Goal: Information Seeking & Learning: Learn about a topic

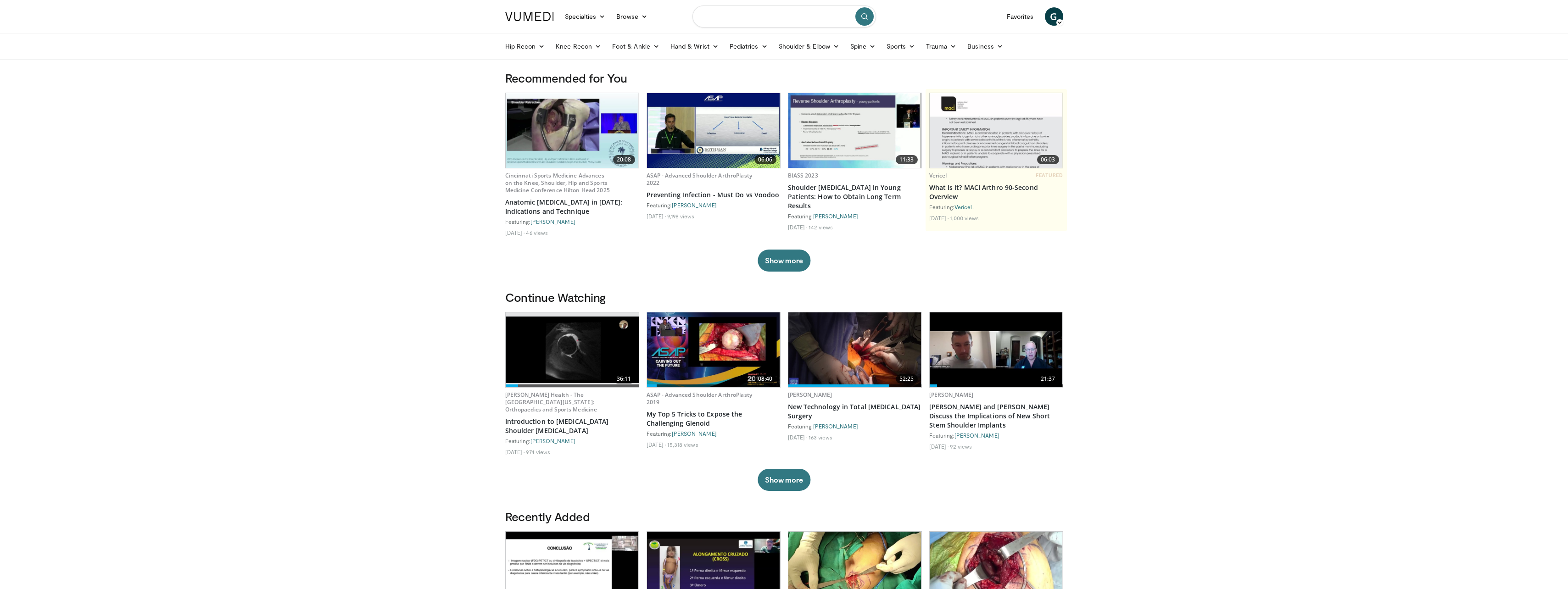
click at [786, 16] on input "Search topics, interventions" at bounding box center [785, 16] width 184 height 22
type input "**********"
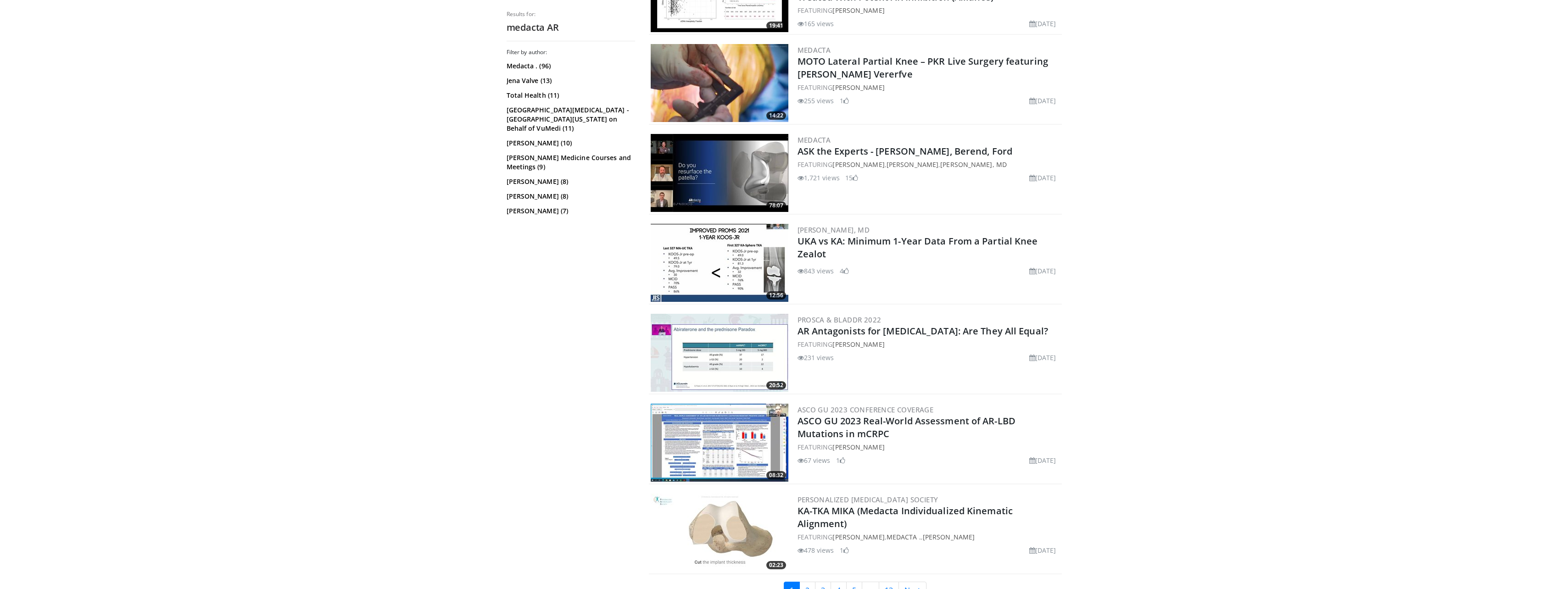
scroll to position [1966, 0]
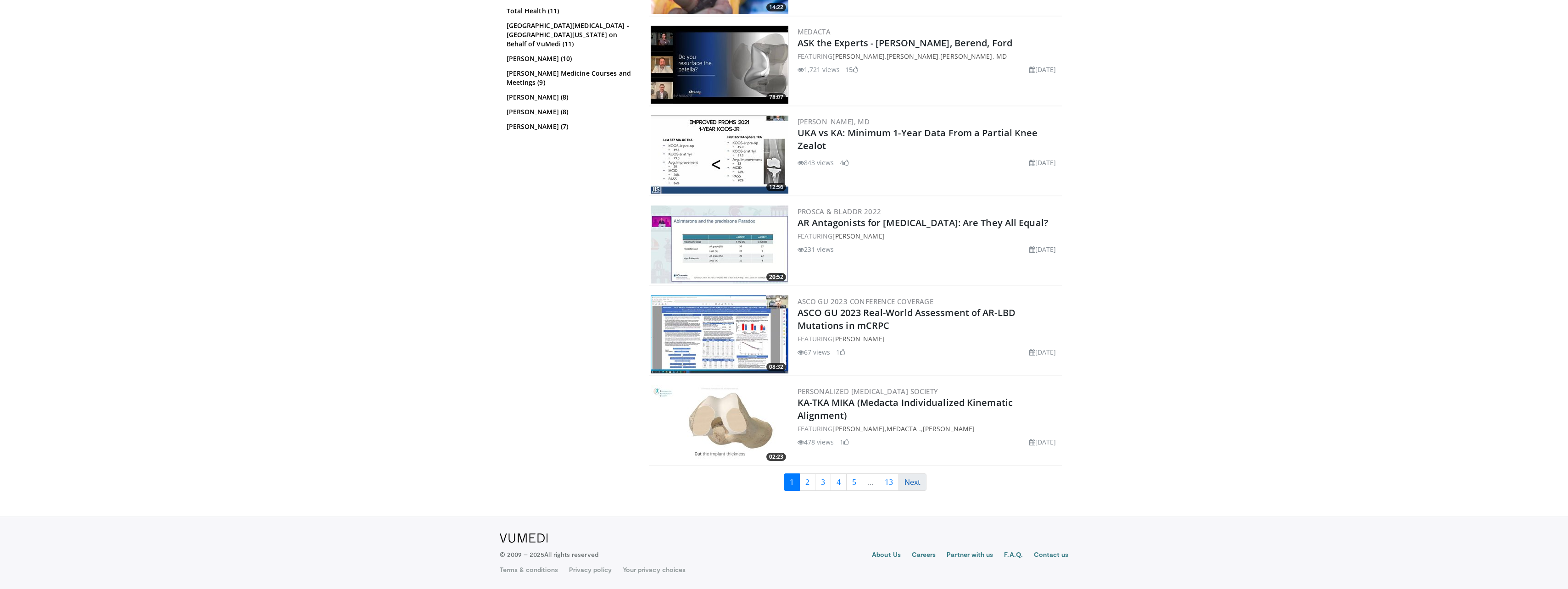
click at [912, 480] on link "Next" at bounding box center [912, 482] width 28 height 18
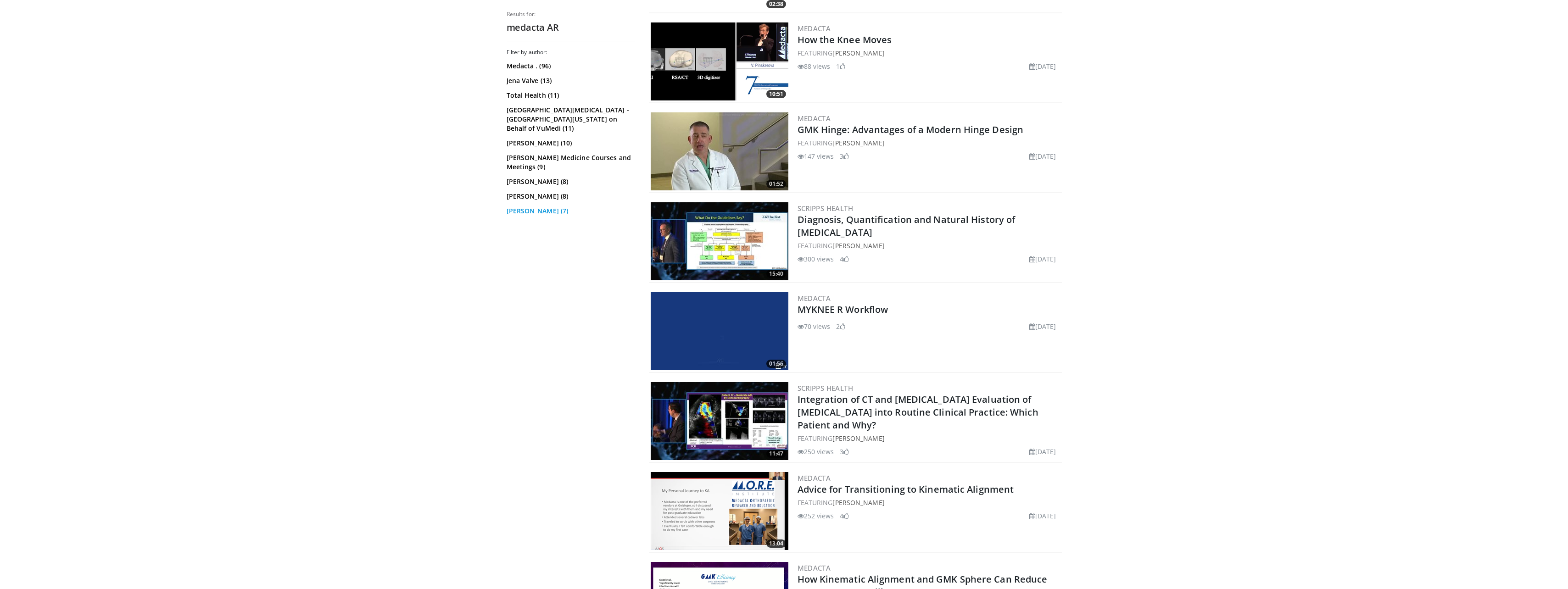
scroll to position [688, 0]
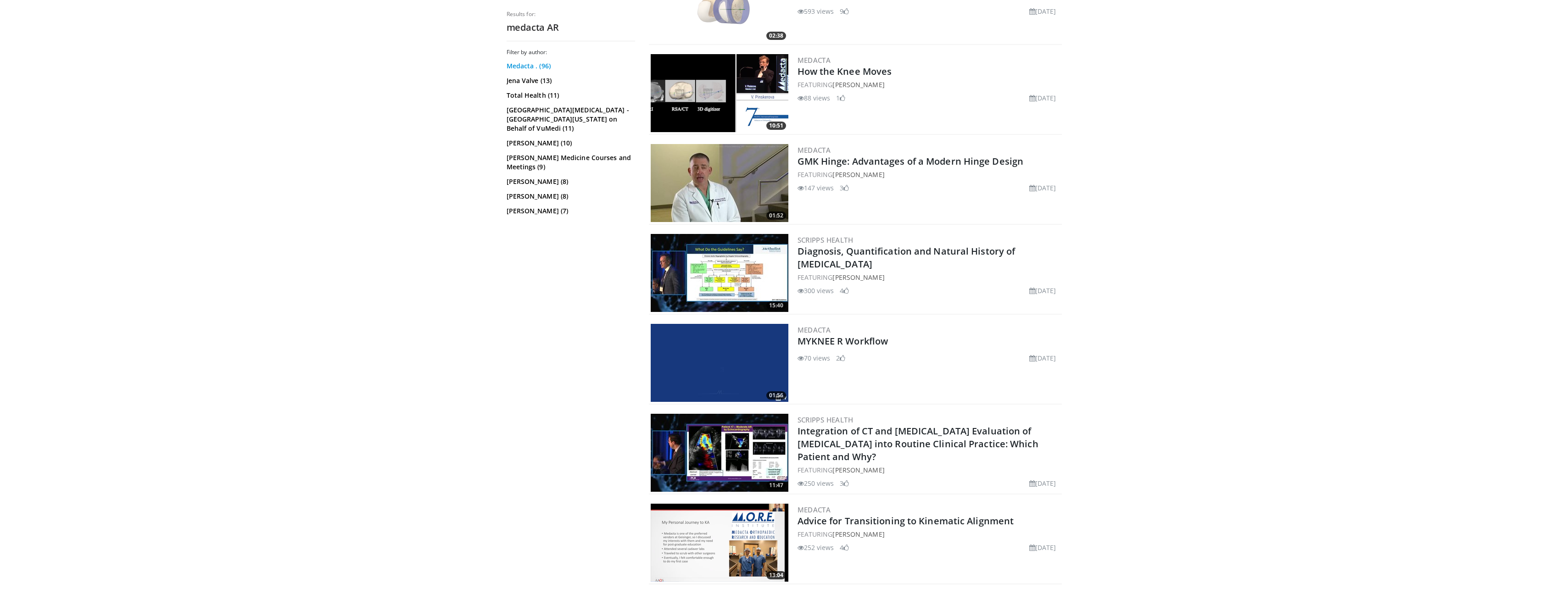
click at [530, 63] on link "Medacta . (96)" at bounding box center [569, 66] width 126 height 9
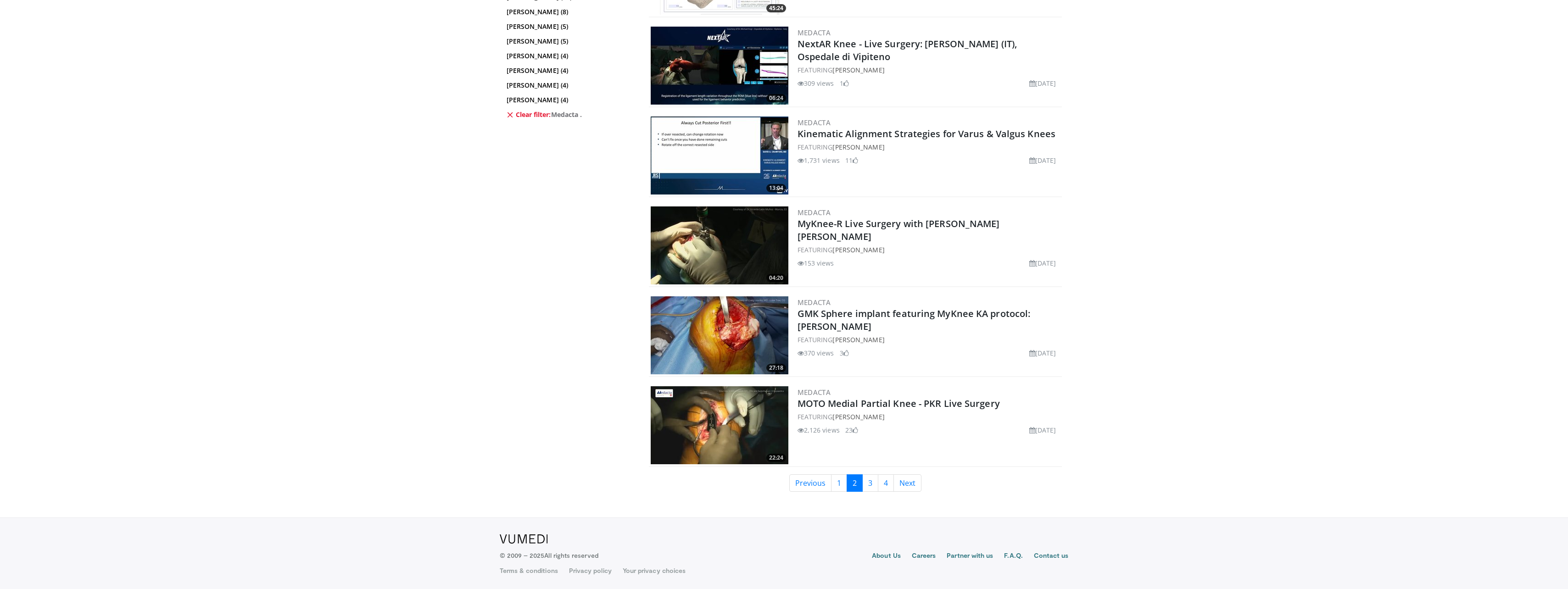
scroll to position [2056, 0]
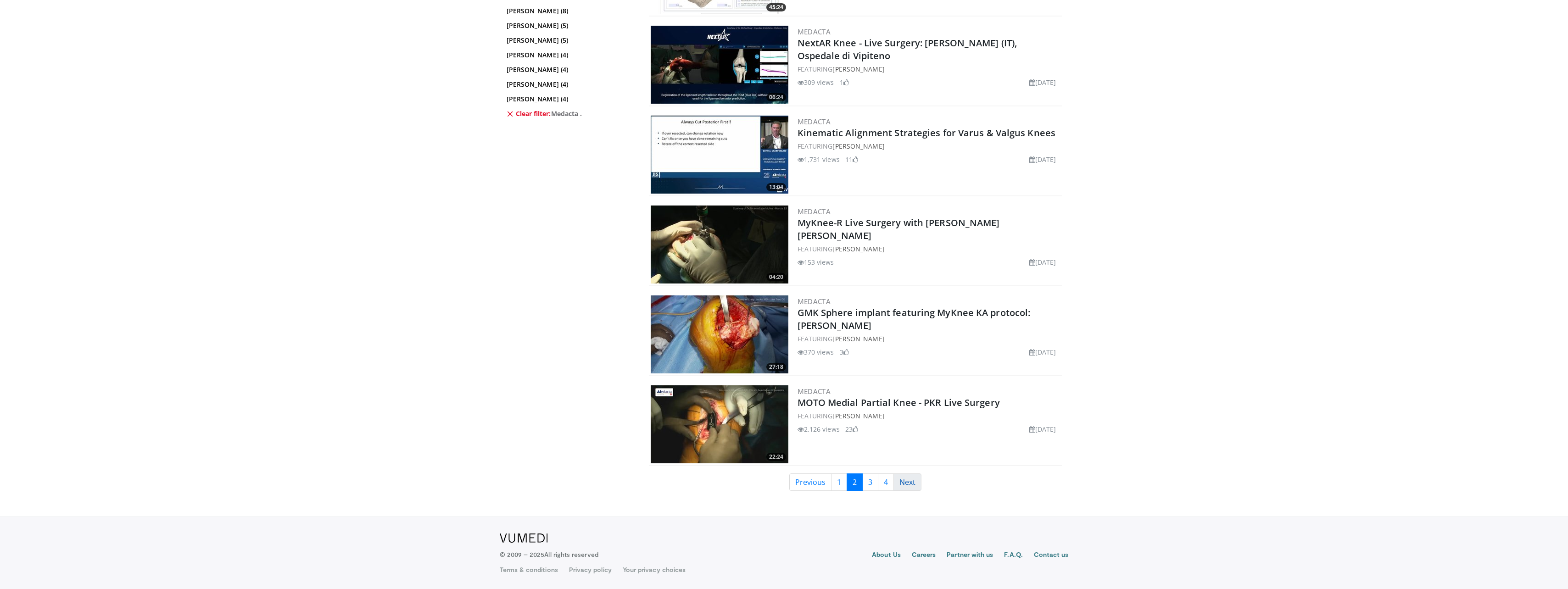
click at [905, 478] on link "Next" at bounding box center [908, 482] width 28 height 18
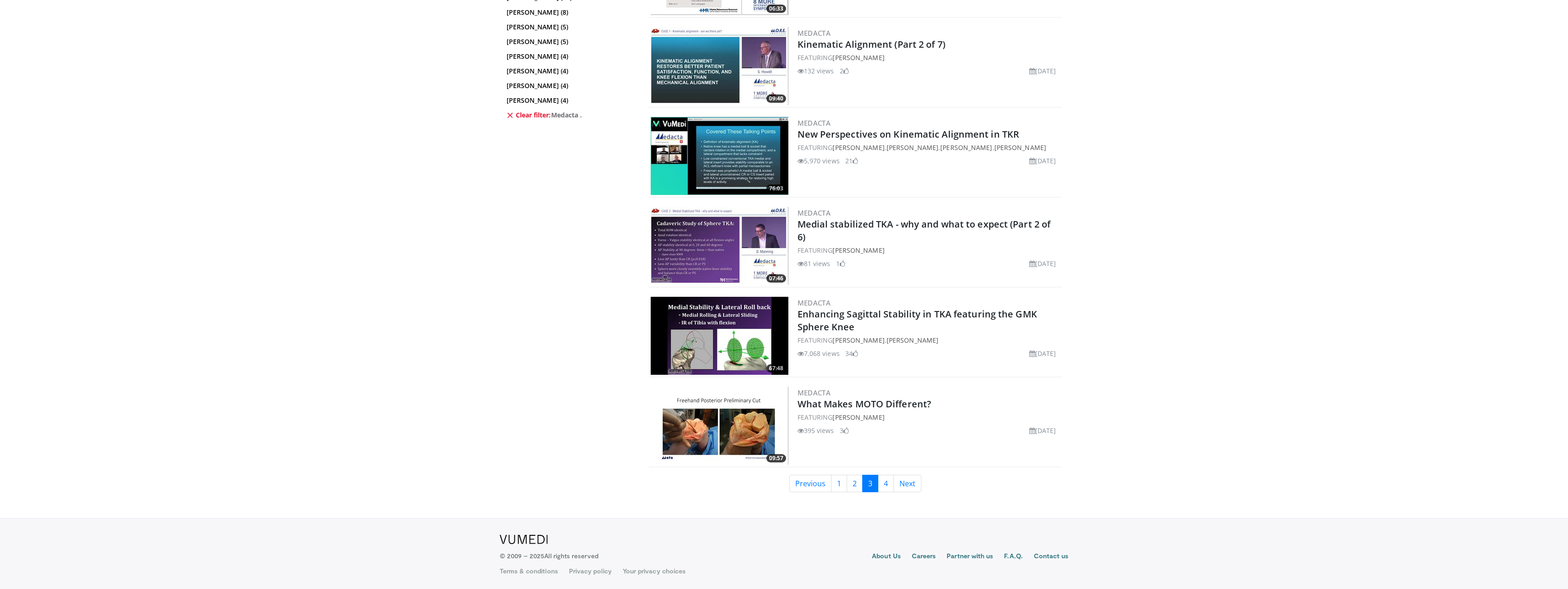
scroll to position [1876, 0]
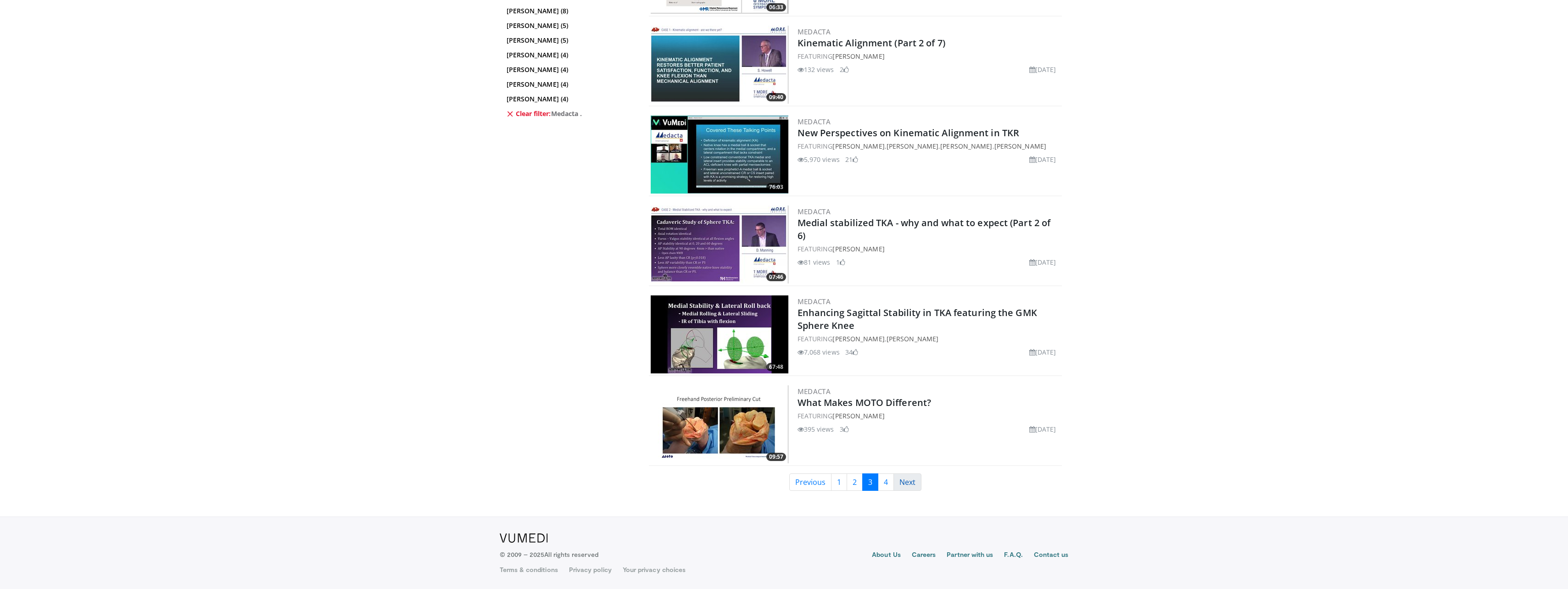
click at [910, 479] on link "Next" at bounding box center [908, 482] width 28 height 18
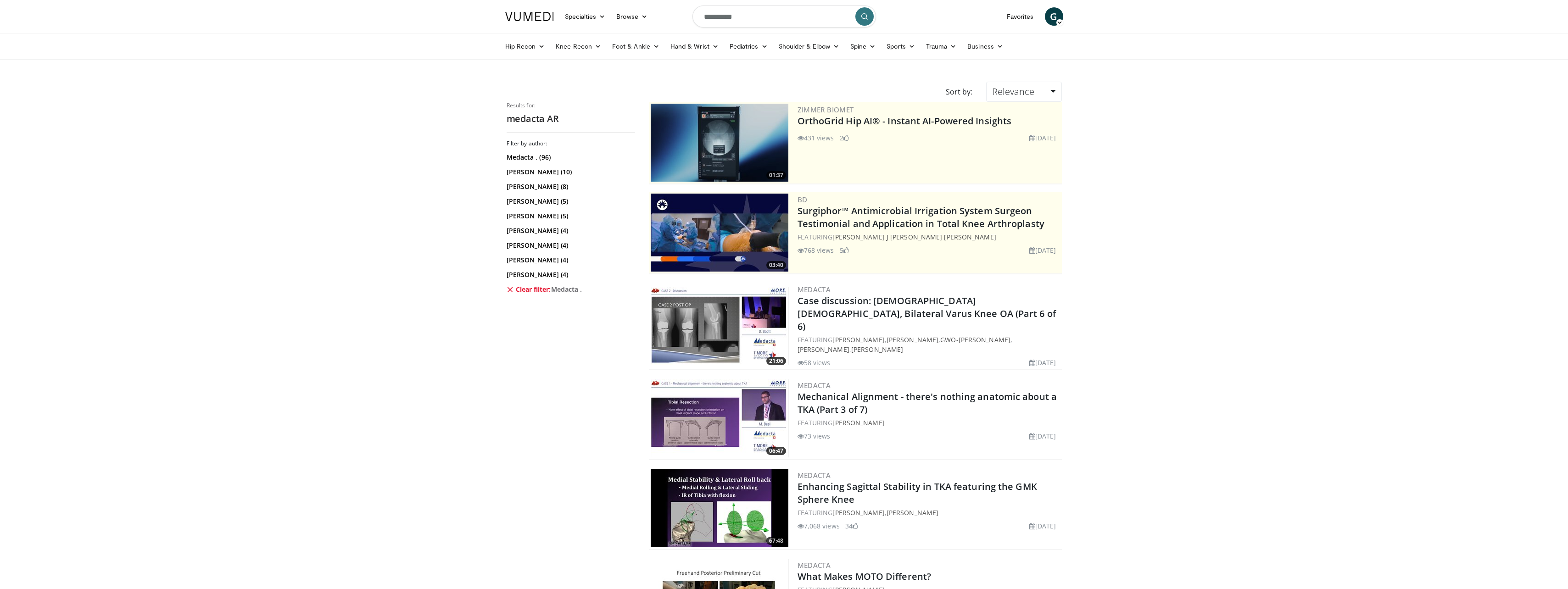
drag, startPoint x: 548, startPoint y: 428, endPoint x: 550, endPoint y: 60, distance: 368.0
click at [767, 25] on input "**********" at bounding box center [785, 16] width 184 height 22
type input "**********"
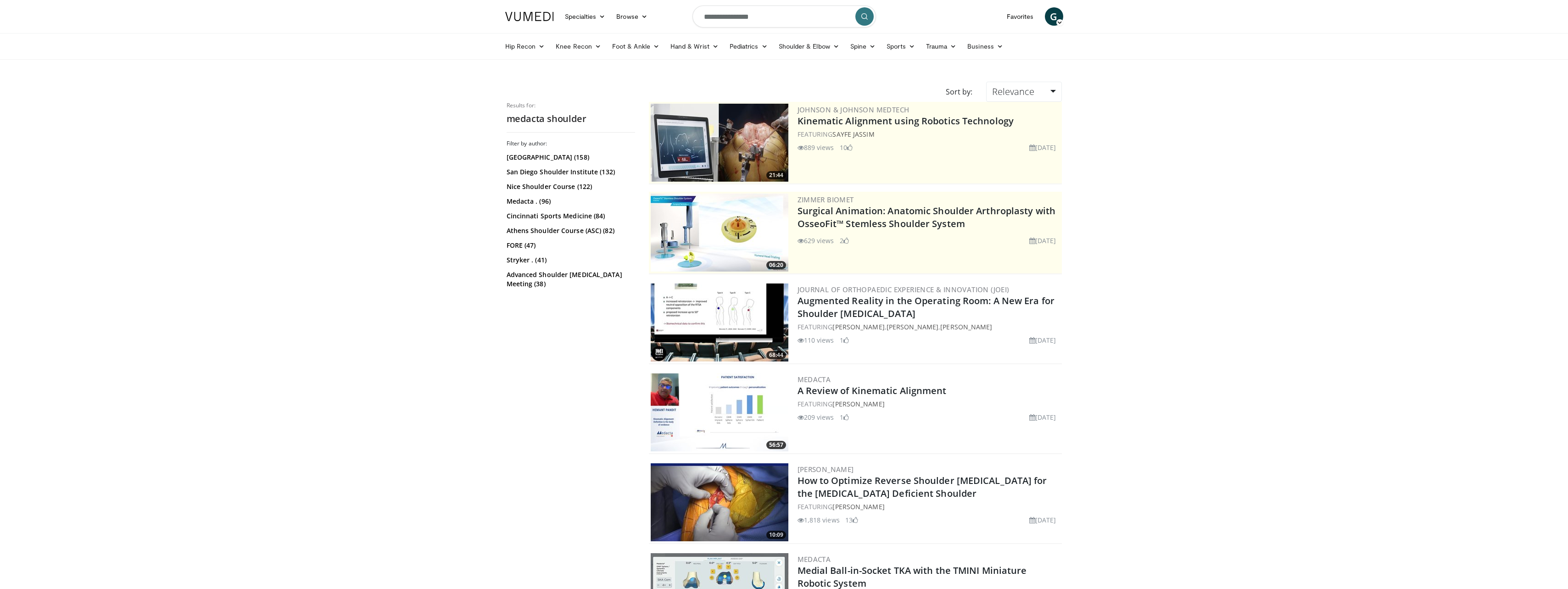
click at [793, 9] on input "**********" at bounding box center [785, 16] width 184 height 22
click at [821, 47] on link "Shoulder & Elbow" at bounding box center [809, 46] width 72 height 18
click at [799, 76] on link "Shoulder" at bounding box center [789, 83] width 109 height 15
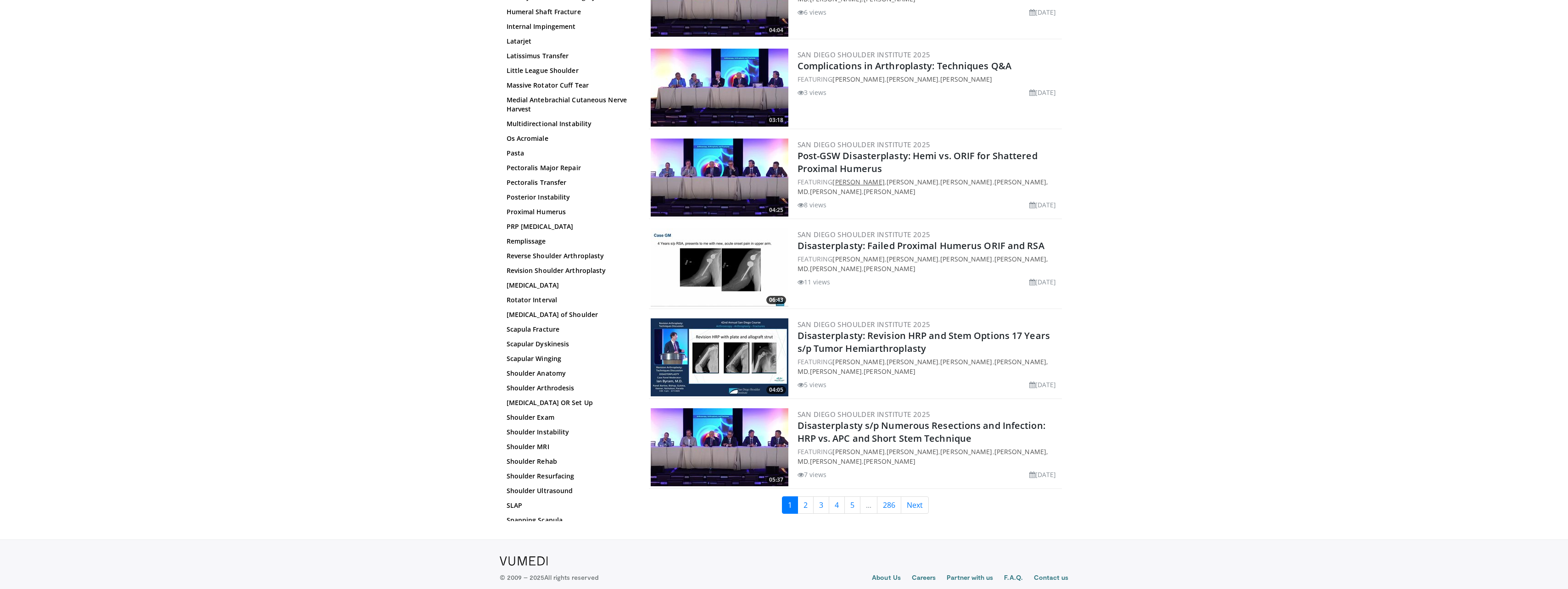
scroll to position [1973, 0]
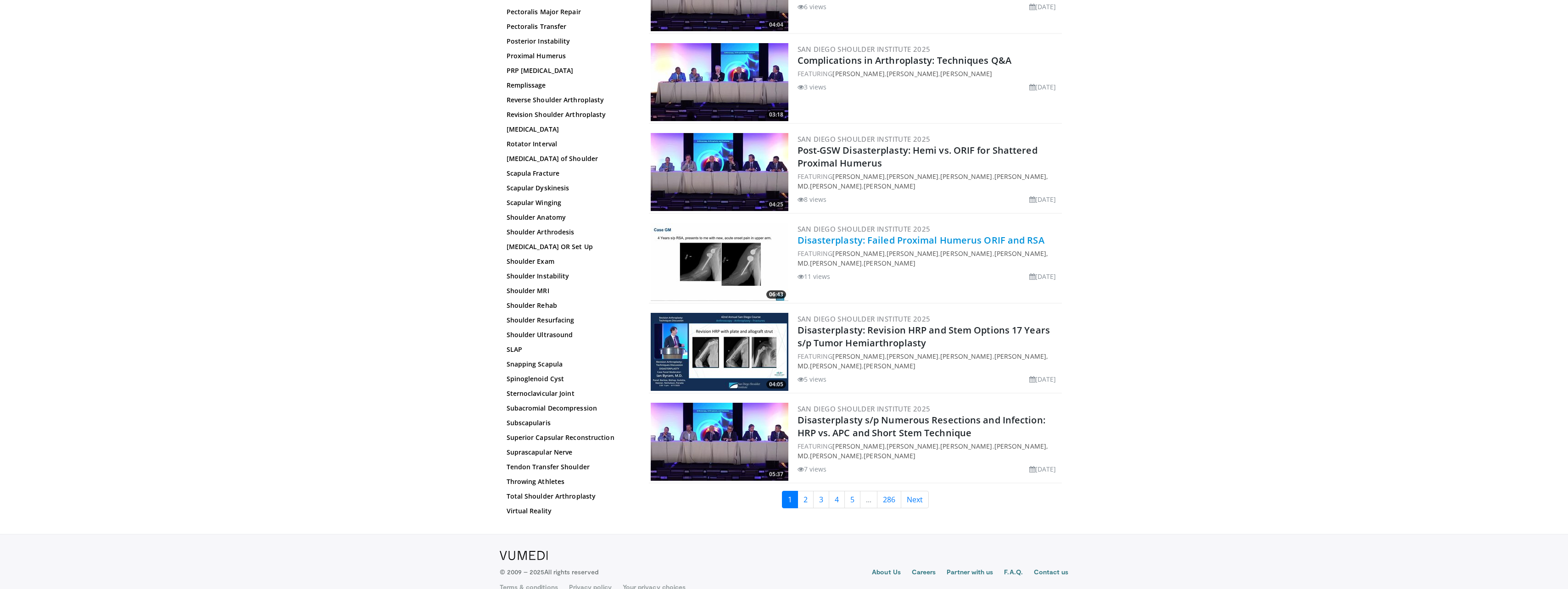
click at [866, 234] on link "Disasterplasty: Failed Proximal Humerus ORIF and RSA" at bounding box center [921, 240] width 247 height 12
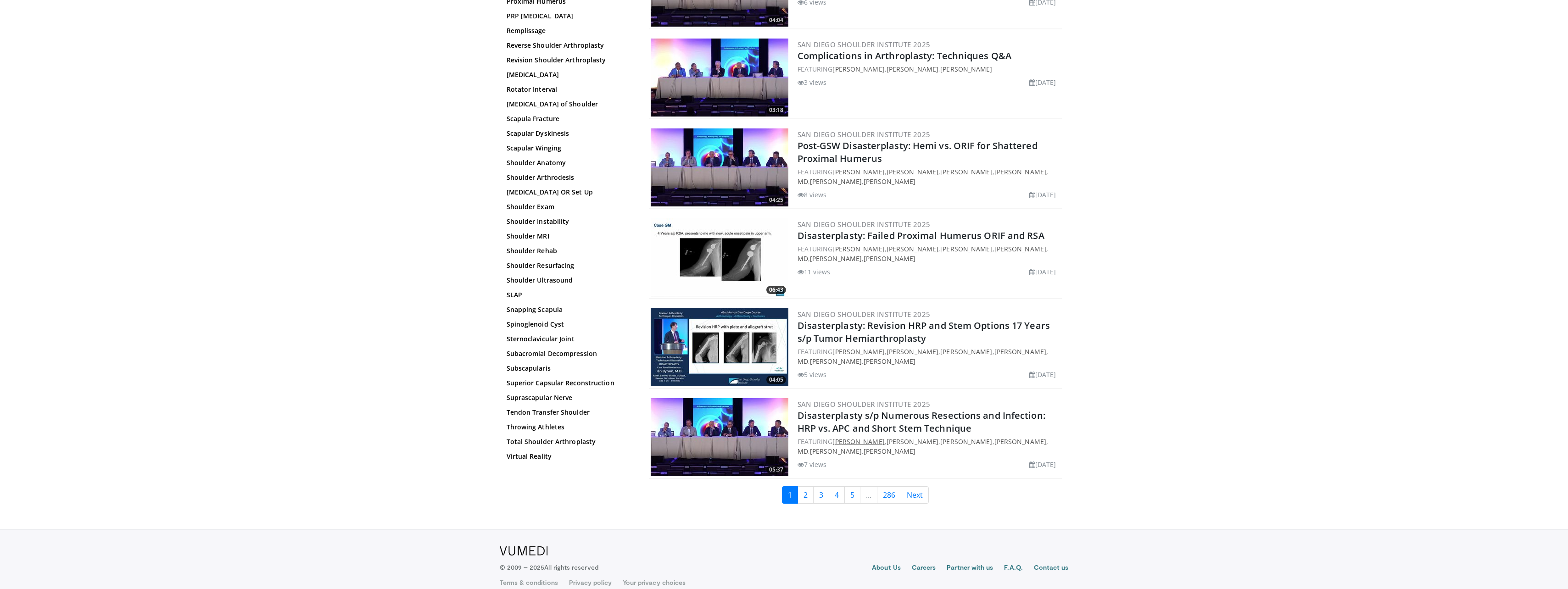
scroll to position [1978, 0]
click at [810, 486] on link "2" at bounding box center [805, 494] width 16 height 18
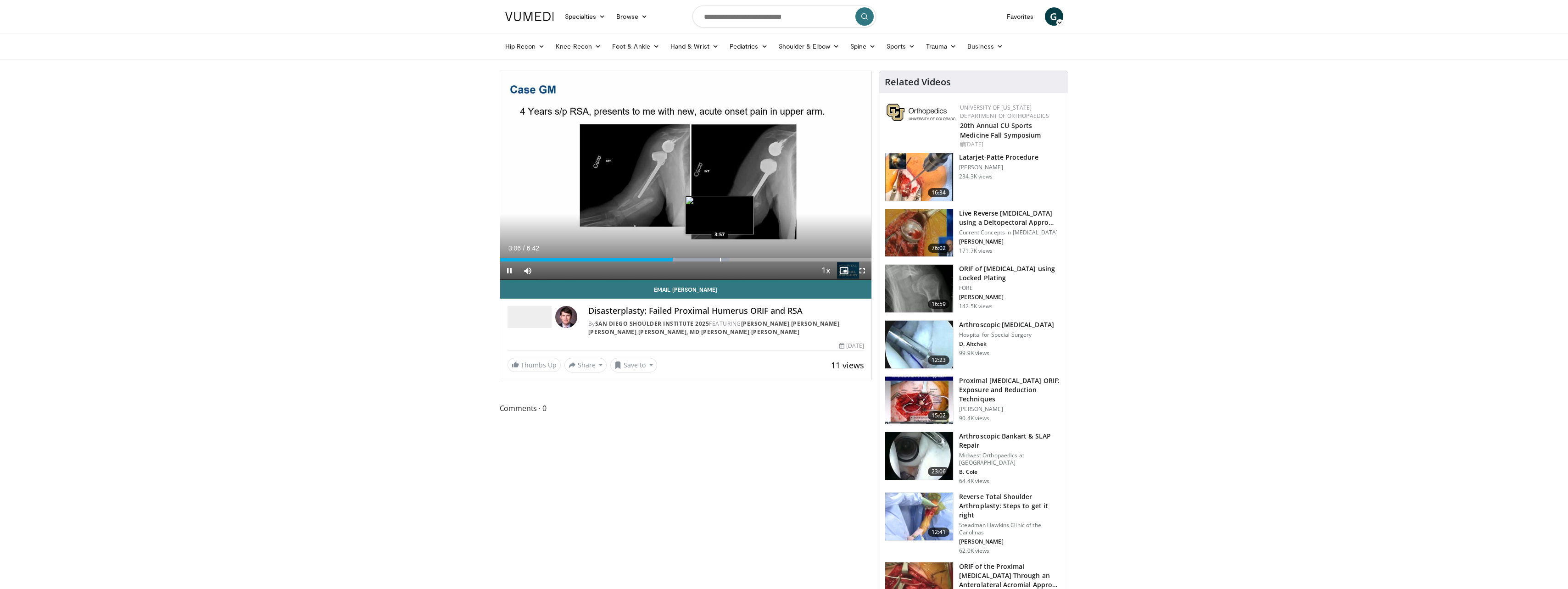
click at [720, 258] on div "Progress Bar" at bounding box center [721, 260] width 1 height 4
click at [763, 260] on div "Progress Bar" at bounding box center [763, 260] width 1 height 4
click at [800, 260] on div "Progress Bar" at bounding box center [800, 260] width 1 height 4
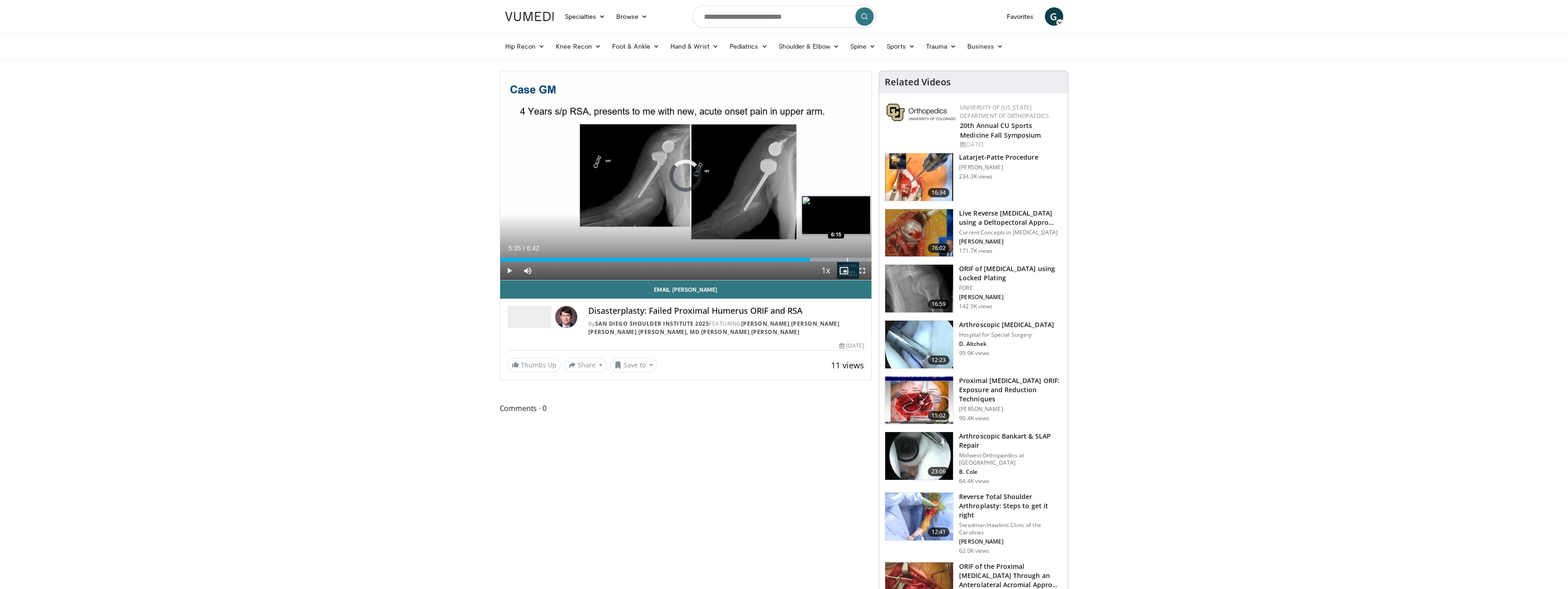
click at [847, 260] on div "Progress Bar" at bounding box center [848, 260] width 1 height 4
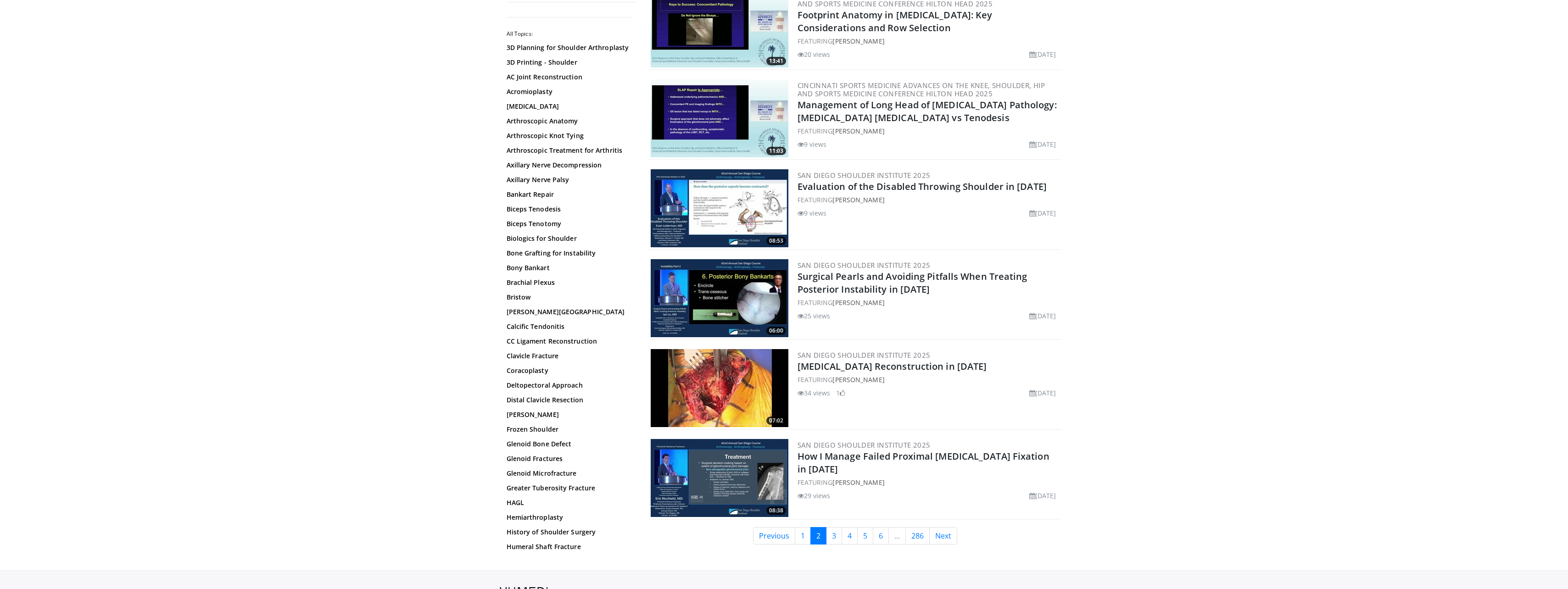
scroll to position [1972, 0]
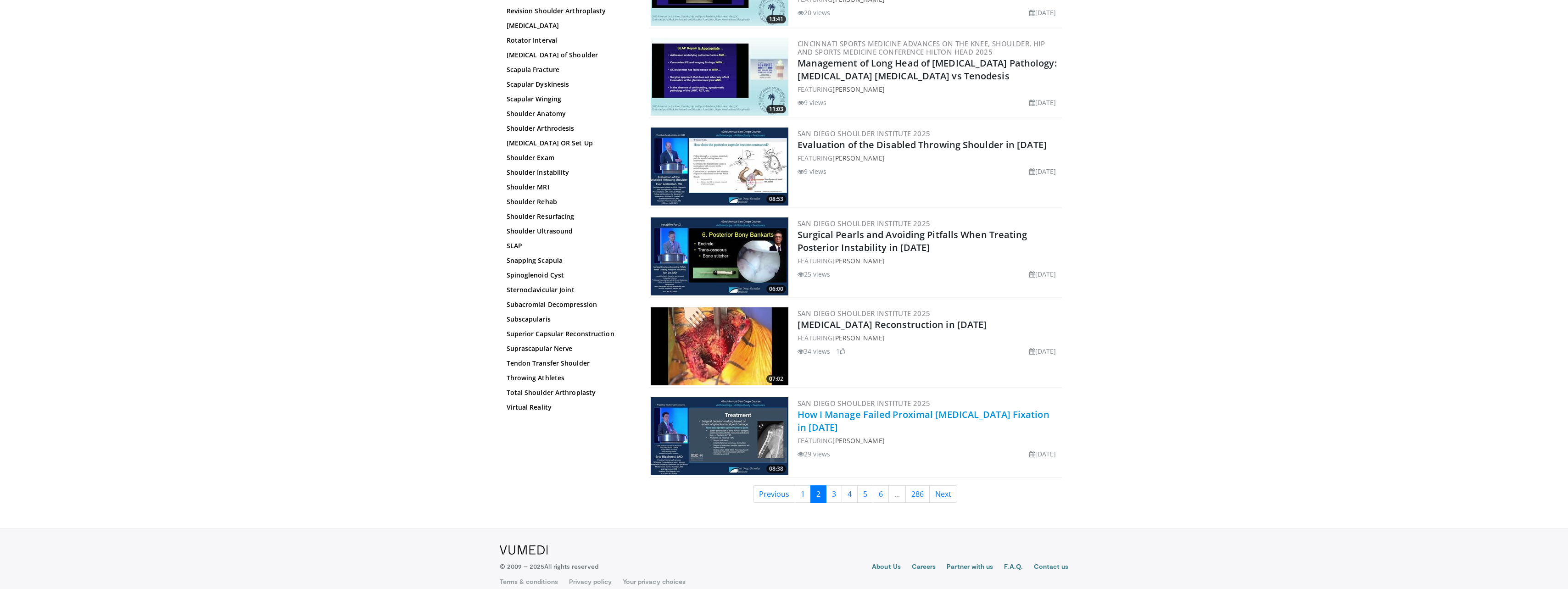
click at [859, 408] on link "How I Manage Failed Proximal Humerus Fixation in 2025" at bounding box center [923, 420] width 252 height 25
click at [950, 486] on link "Next" at bounding box center [943, 494] width 28 height 18
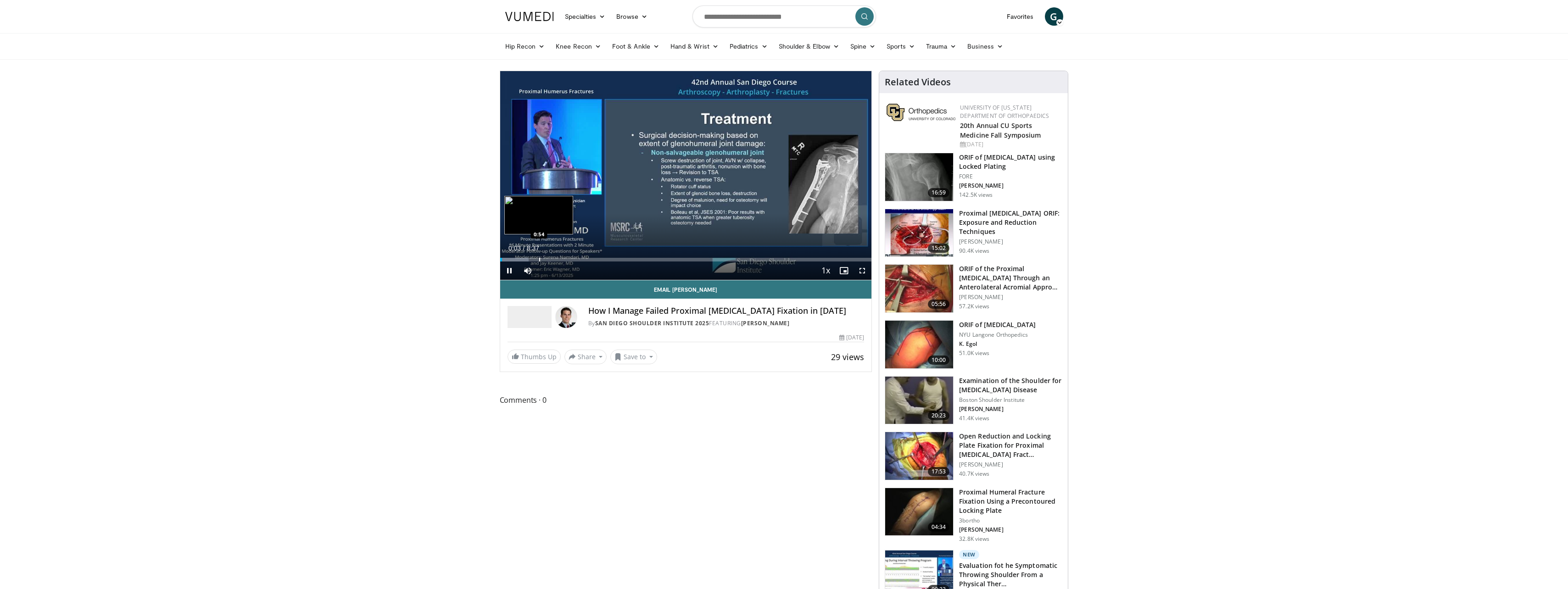
click at [539, 260] on div "Progress Bar" at bounding box center [540, 260] width 1 height 4
click at [590, 261] on div "Progress Bar" at bounding box center [590, 260] width 1 height 4
click at [634, 258] on div "Progress Bar" at bounding box center [634, 260] width 1 height 4
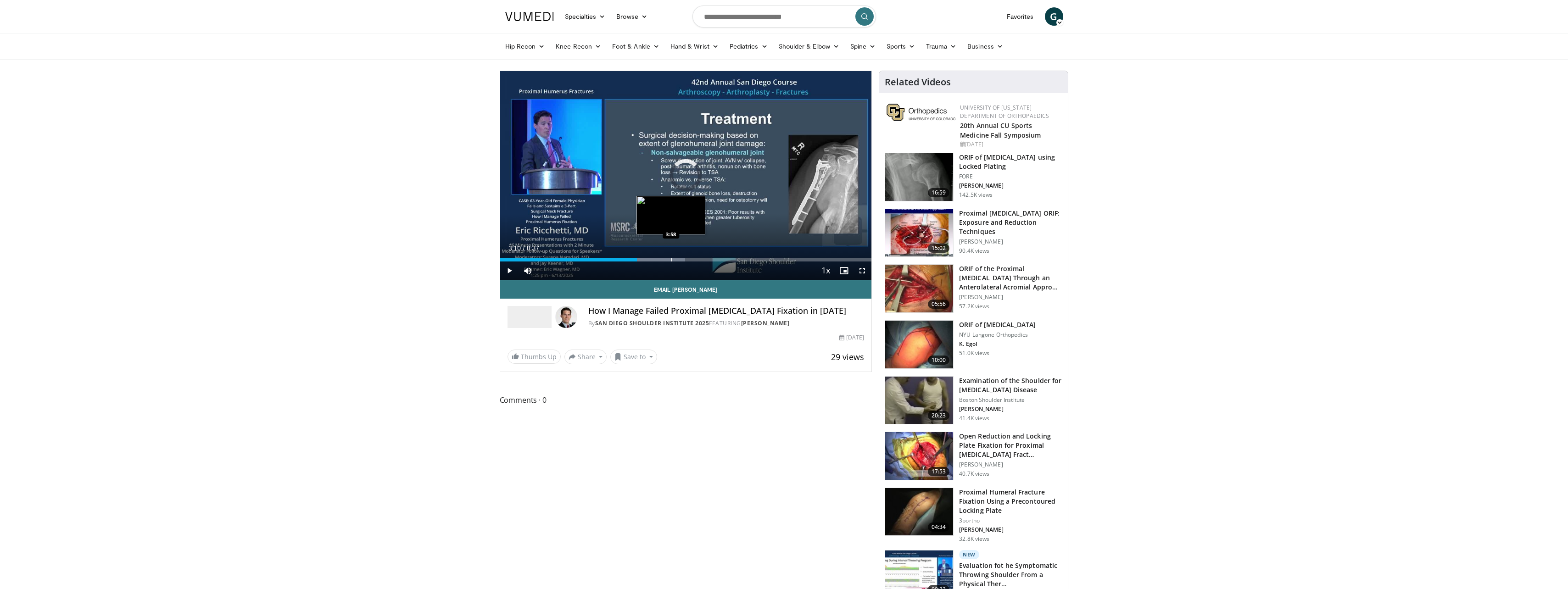
click at [671, 260] on div "Progress Bar" at bounding box center [672, 260] width 1 height 4
click at [698, 260] on div "Progress Bar" at bounding box center [682, 260] width 66 height 4
click at [735, 260] on div "Progress Bar" at bounding box center [736, 260] width 1 height 4
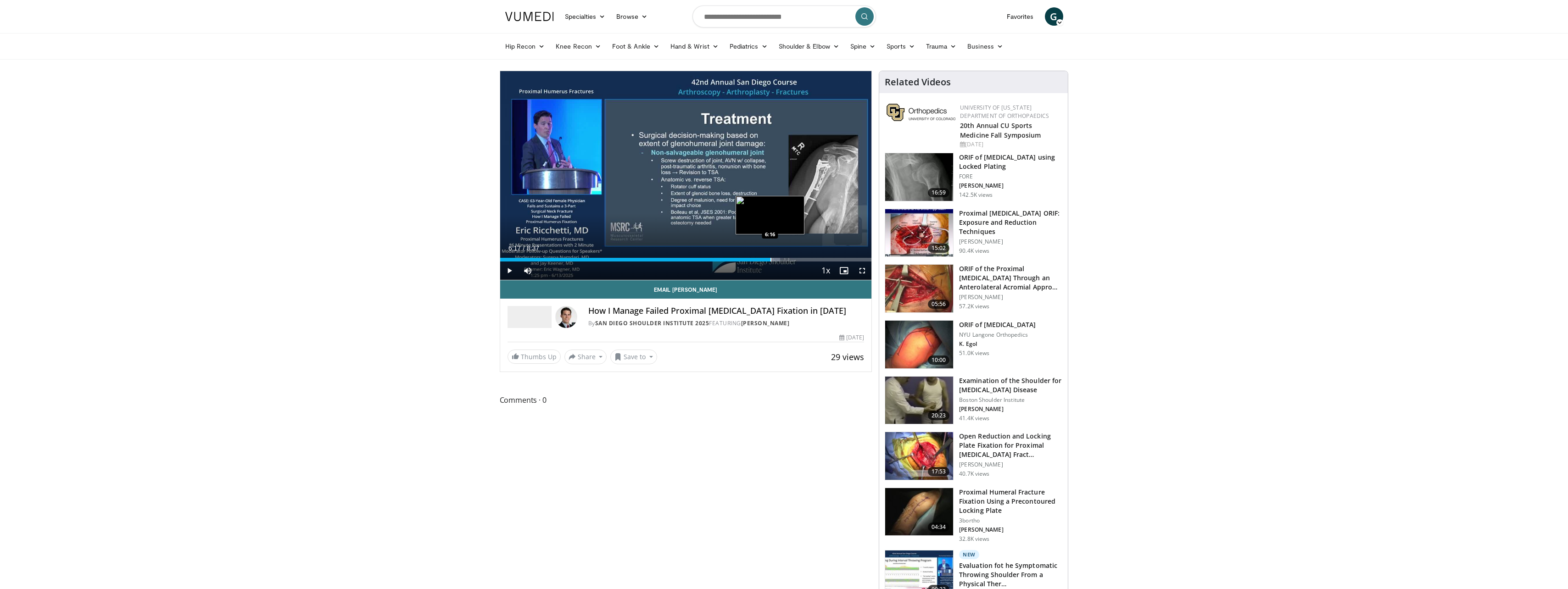
click at [771, 258] on div "Progress Bar" at bounding box center [771, 260] width 1 height 4
click at [812, 260] on div "Progress Bar" at bounding box center [812, 260] width 1 height 4
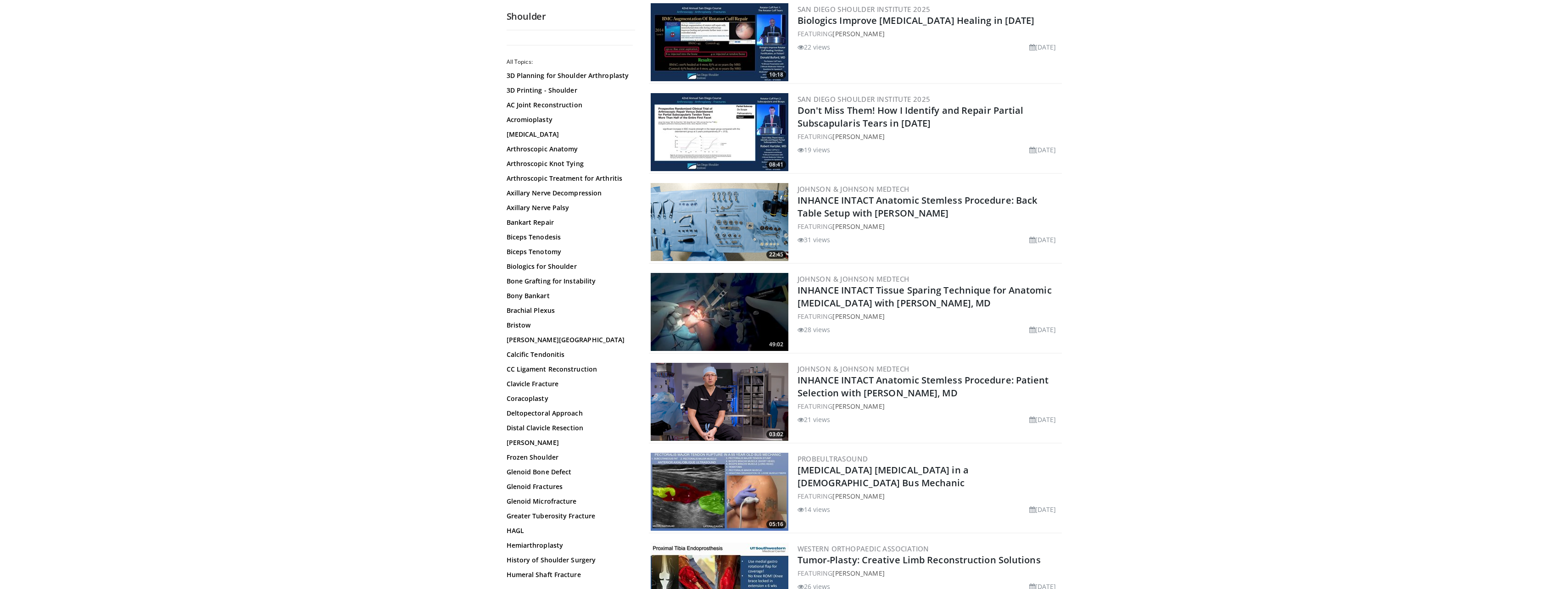
scroll to position [413, 0]
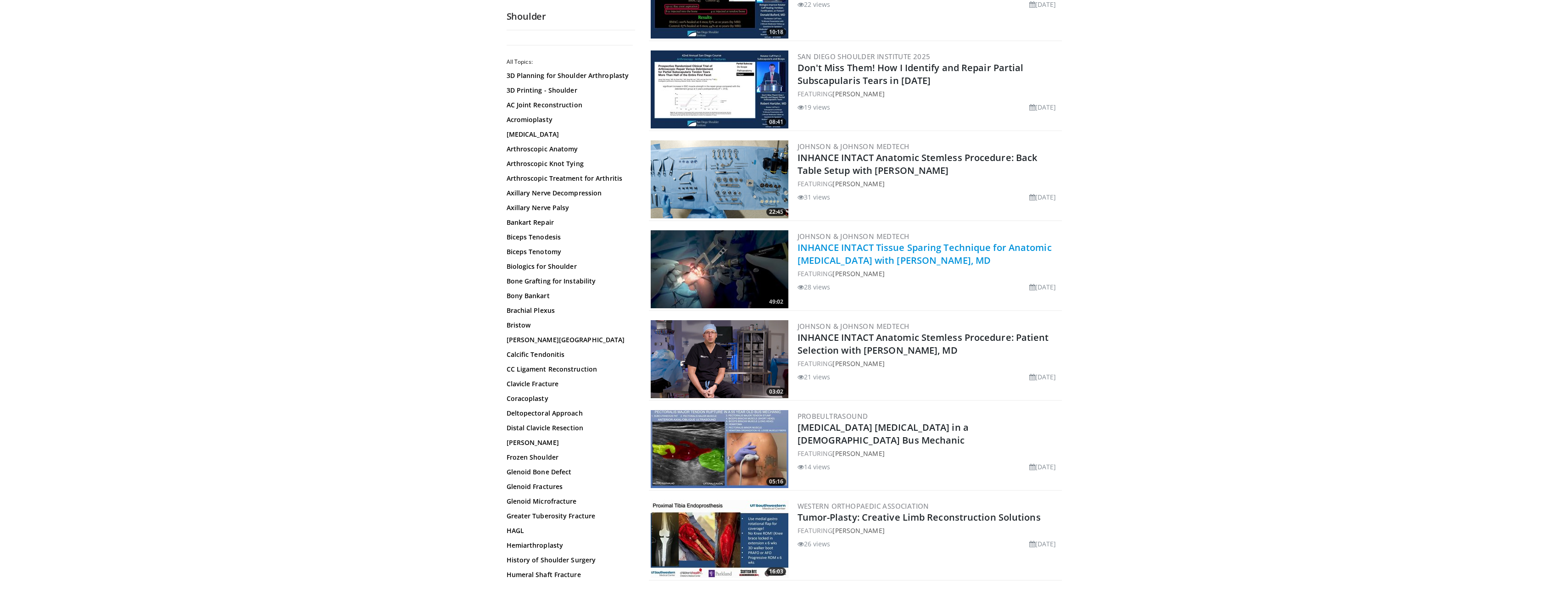
click at [841, 248] on link "INHANCE INTACT Tissue Sparing Technique for Anatomic [MEDICAL_DATA] with [PERSO…" at bounding box center [925, 254] width 254 height 25
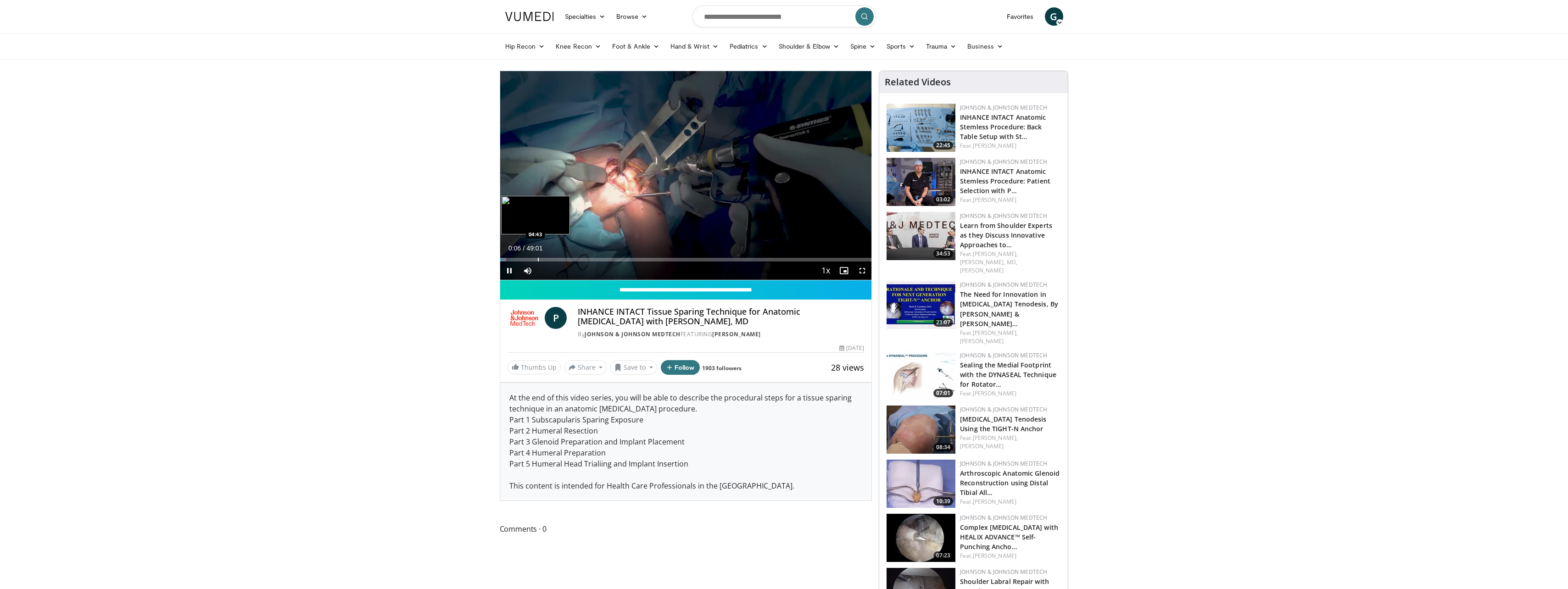
click at [539, 259] on div "Progress Bar" at bounding box center [539, 260] width 1 height 4
click at [572, 260] on div "Progress Bar" at bounding box center [573, 260] width 1 height 4
click at [585, 260] on div "Progress Bar" at bounding box center [586, 260] width 1 height 4
click at [598, 260] on div "Progress Bar" at bounding box center [598, 260] width 1 height 4
click at [607, 260] on div "Progress Bar" at bounding box center [608, 260] width 1 height 4
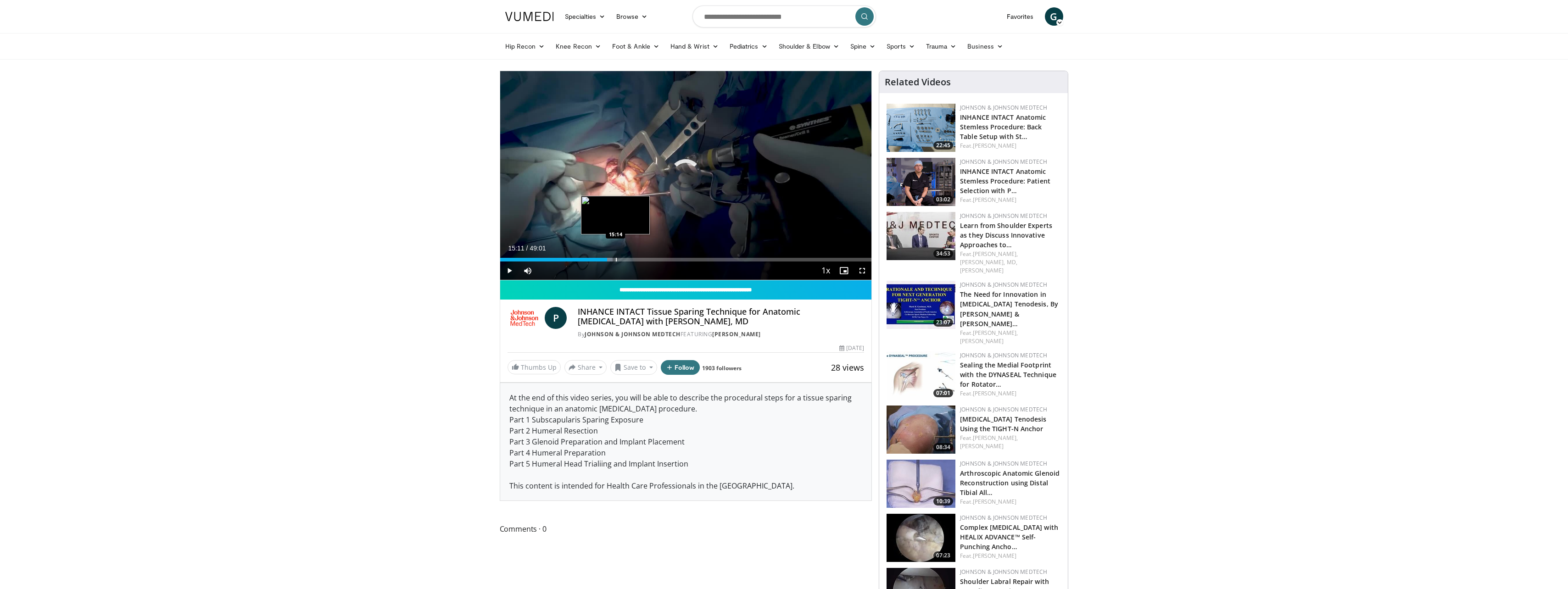
click at [616, 260] on div "Progress Bar" at bounding box center [617, 260] width 1 height 4
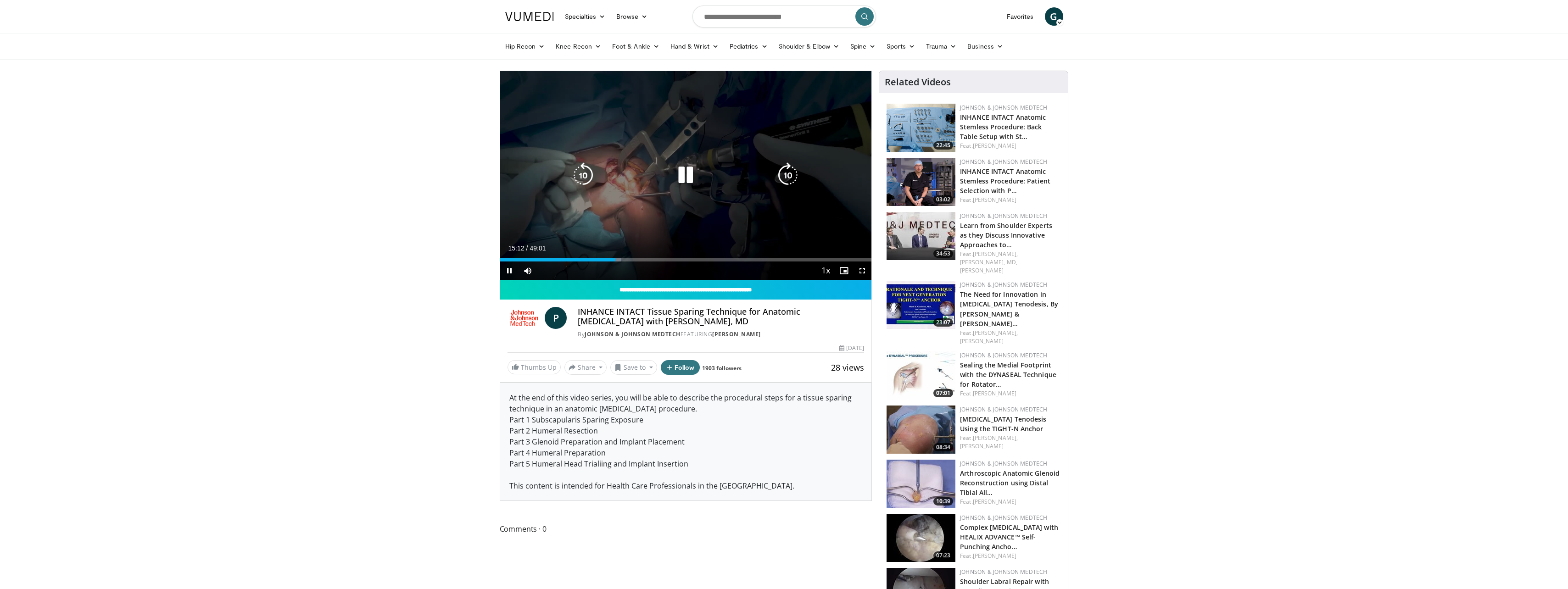
click at [625, 260] on div "Loaded : 32.59% 15:12 15:14" at bounding box center [686, 260] width 372 height 4
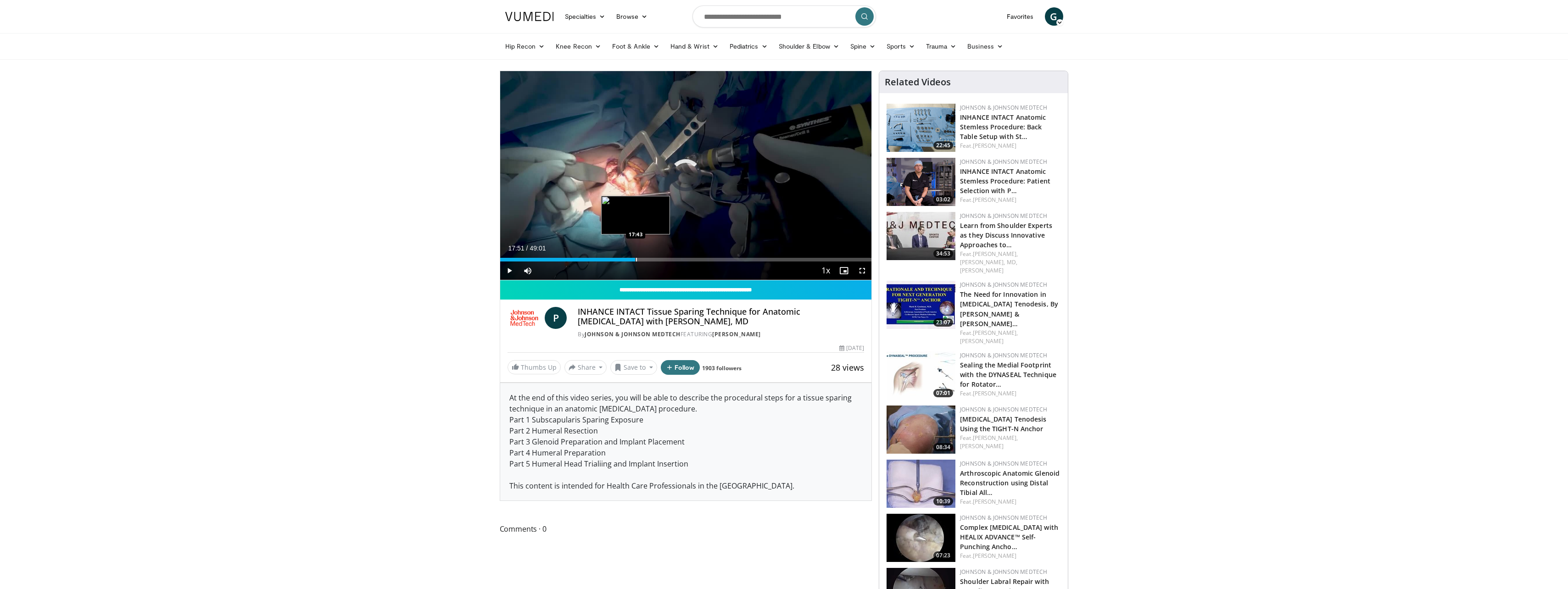
click at [636, 260] on div "Progress Bar" at bounding box center [637, 260] width 1 height 4
click at [660, 260] on div "Progress Bar" at bounding box center [660, 260] width 1 height 4
click at [688, 259] on div "Progress Bar" at bounding box center [689, 260] width 1 height 4
click at [717, 259] on div "Progress Bar" at bounding box center [718, 260] width 1 height 4
click at [737, 259] on div "Progress Bar" at bounding box center [738, 260] width 1 height 4
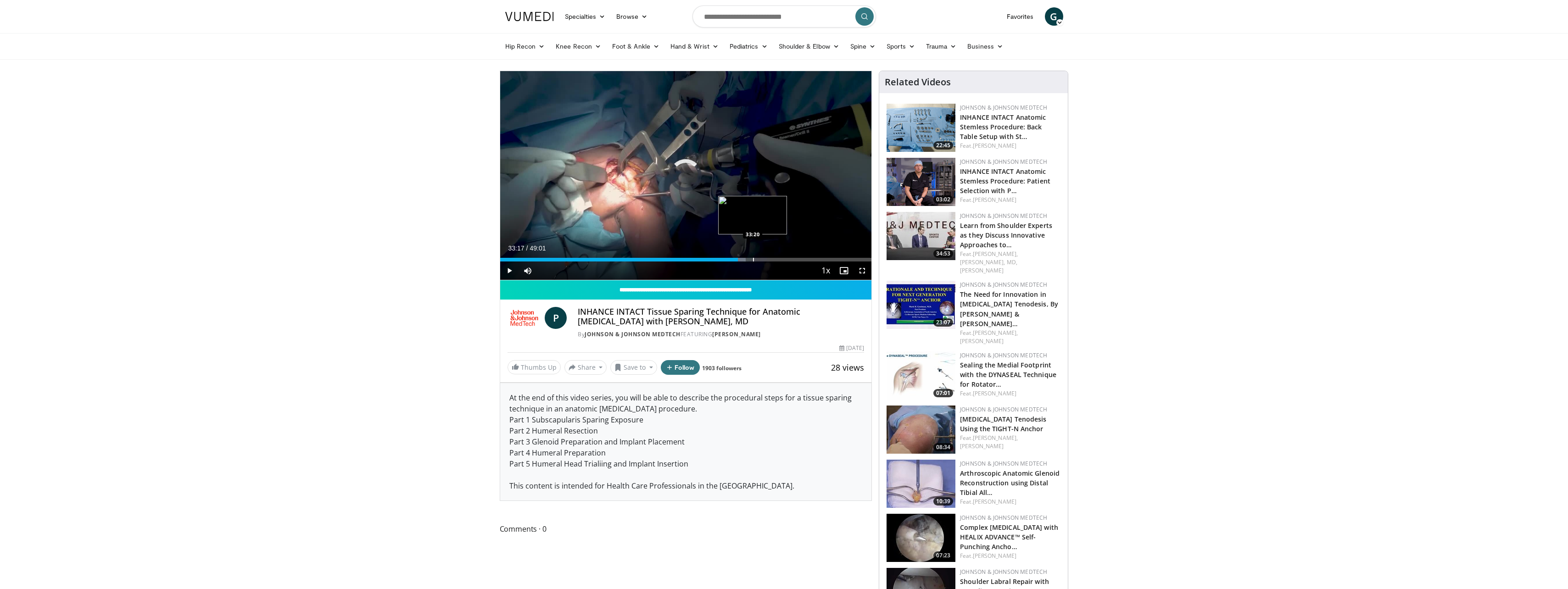
click at [753, 258] on div "Progress Bar" at bounding box center [754, 260] width 1 height 4
click at [769, 259] on div "Progress Bar" at bounding box center [769, 260] width 1 height 4
click at [785, 260] on div "Loaded : 74.68% 35:36 37:42" at bounding box center [686, 260] width 372 height 4
click at [807, 260] on div "Progress Bar" at bounding box center [808, 260] width 1 height 4
click at [823, 259] on div "Progress Bar" at bounding box center [823, 260] width 1 height 4
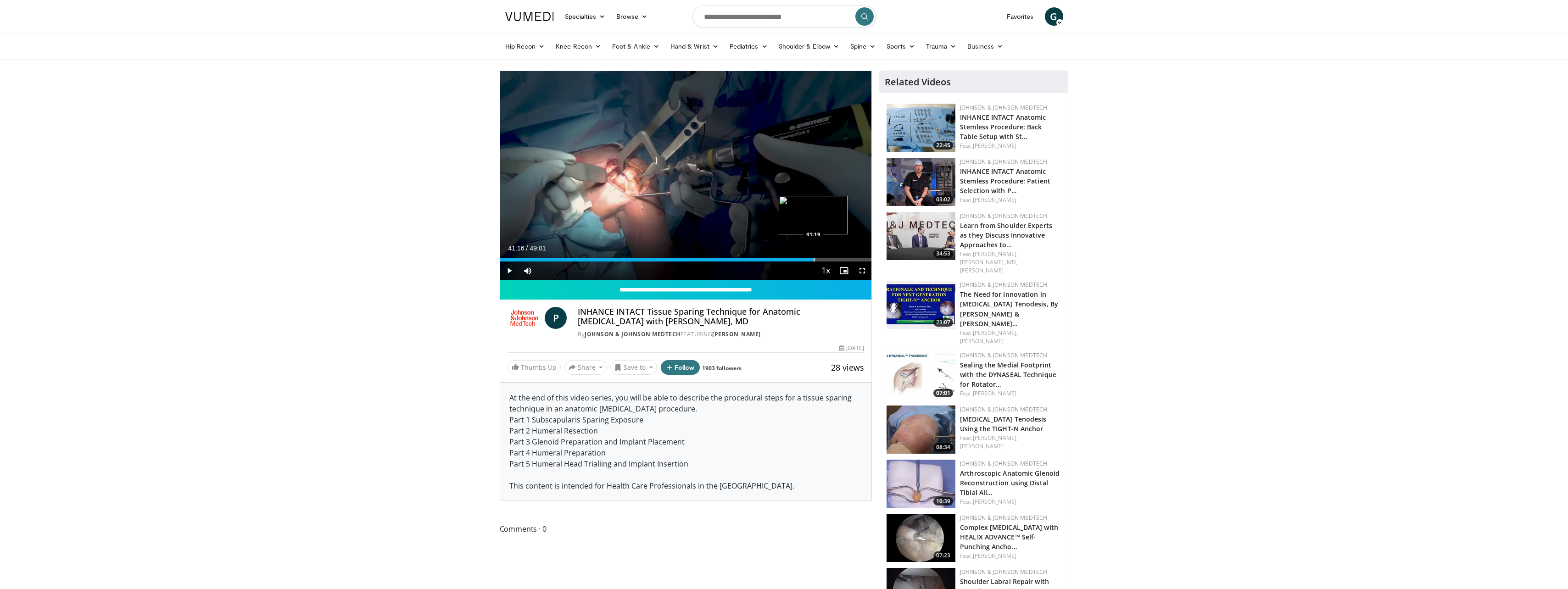
click at [814, 258] on div "Progress Bar" at bounding box center [814, 260] width 1 height 4
click at [824, 259] on div "Progress Bar" at bounding box center [819, 260] width 12 height 4
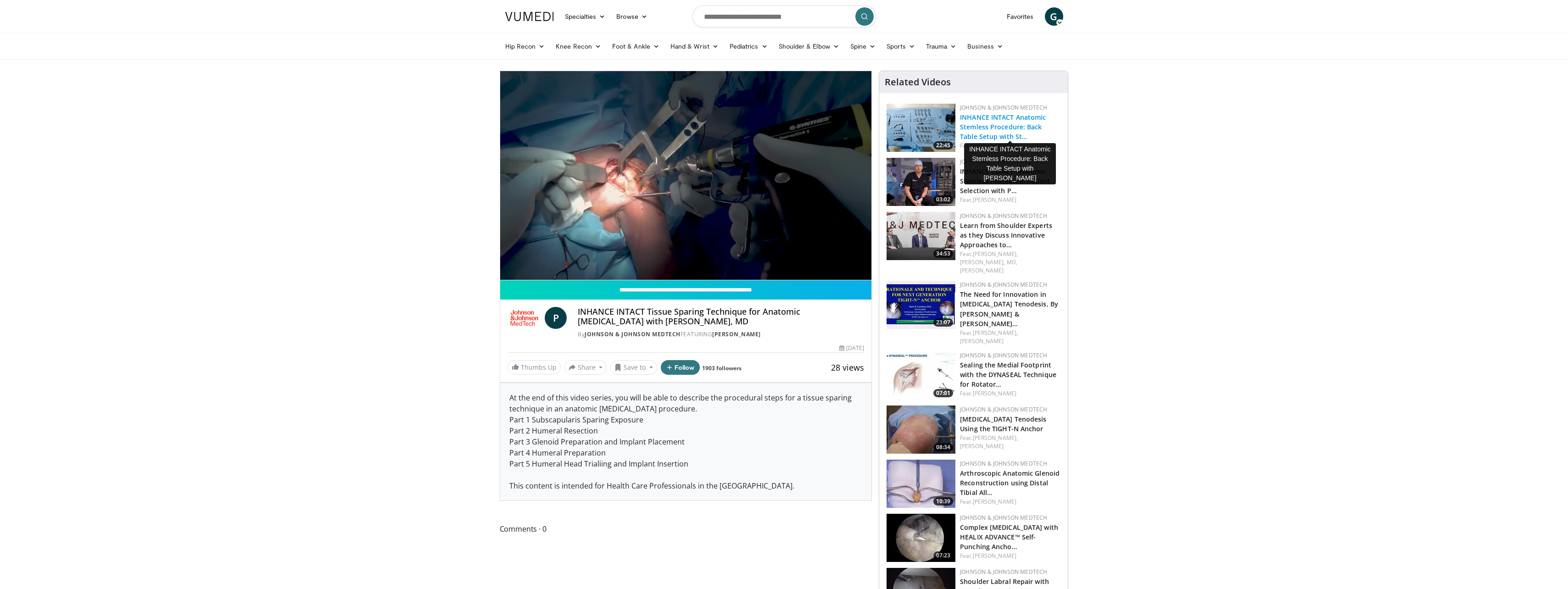
click at [991, 127] on link "INHANCE INTACT Anatomic Stemless Procedure: Back Table Setup with St…" at bounding box center [1003, 127] width 86 height 28
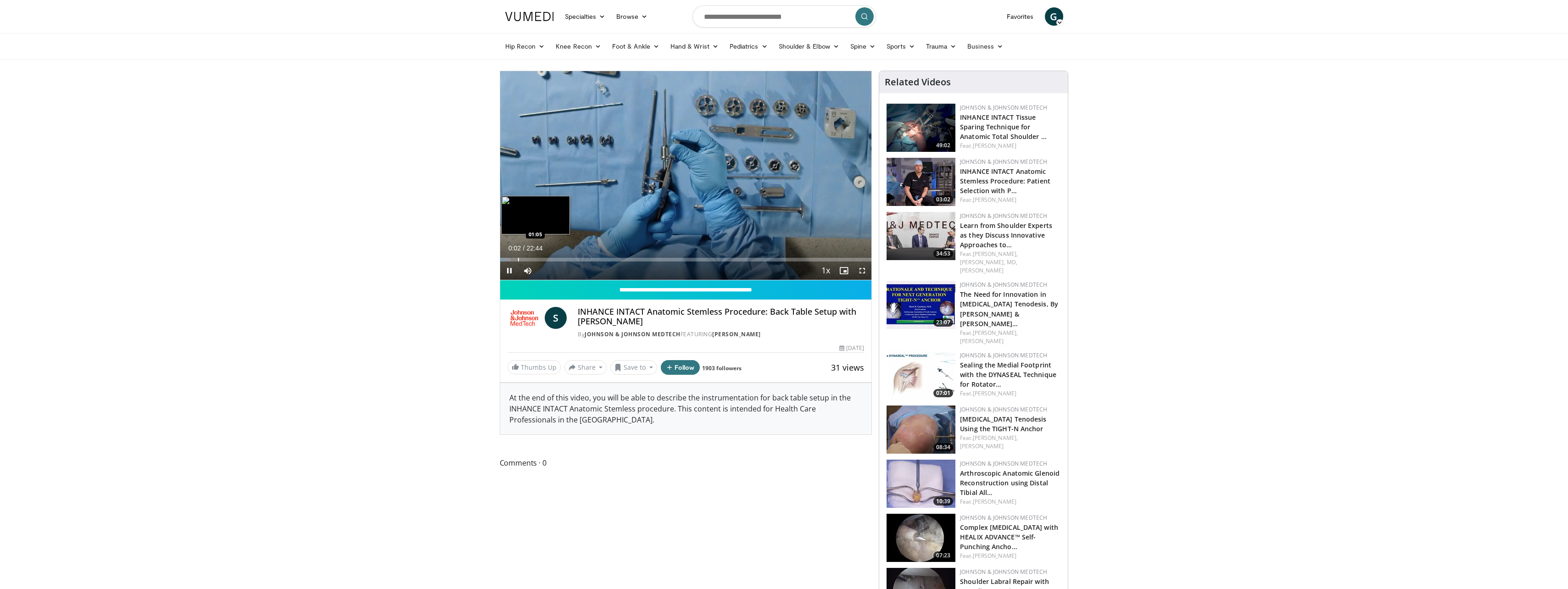
click at [518, 258] on div "Progress Bar" at bounding box center [519, 260] width 1 height 4
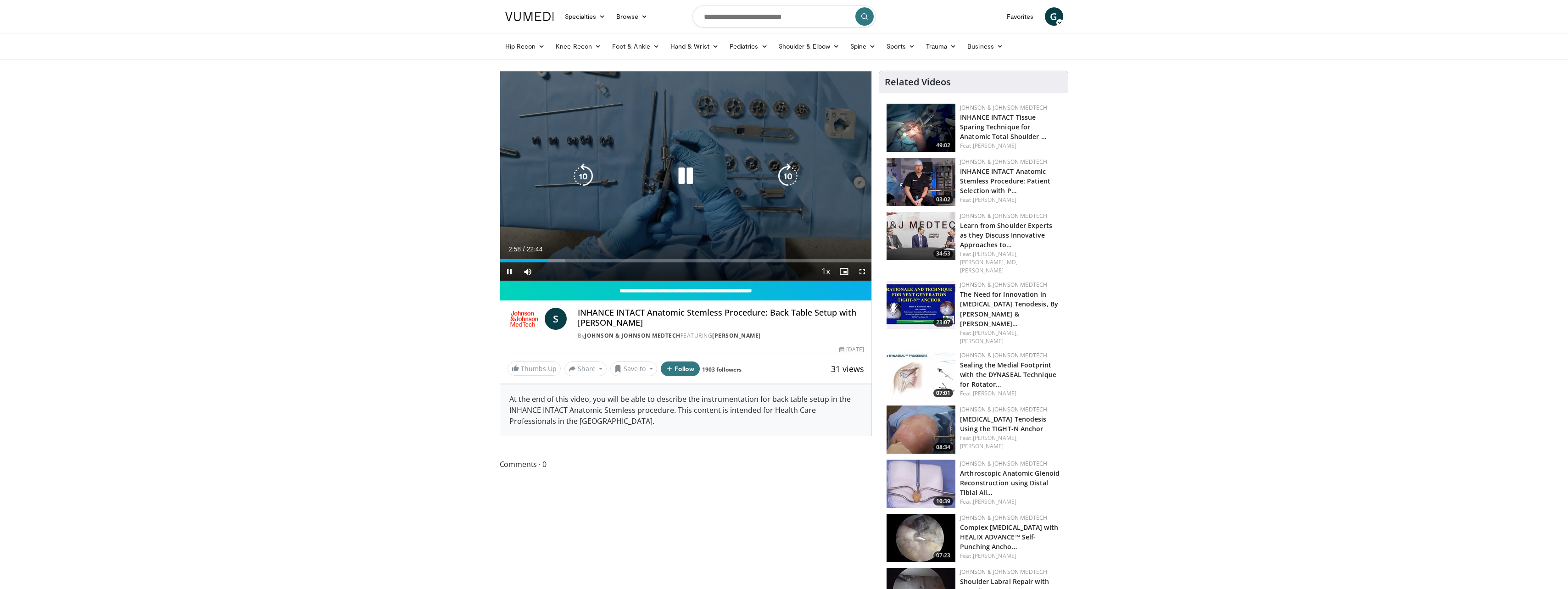
click at [576, 182] on icon "Video Player" at bounding box center [583, 176] width 26 height 26
click at [580, 178] on icon "Video Player" at bounding box center [583, 176] width 26 height 26
click at [780, 179] on icon "Video Player" at bounding box center [788, 176] width 26 height 26
click at [780, 178] on icon "Video Player" at bounding box center [788, 176] width 26 height 26
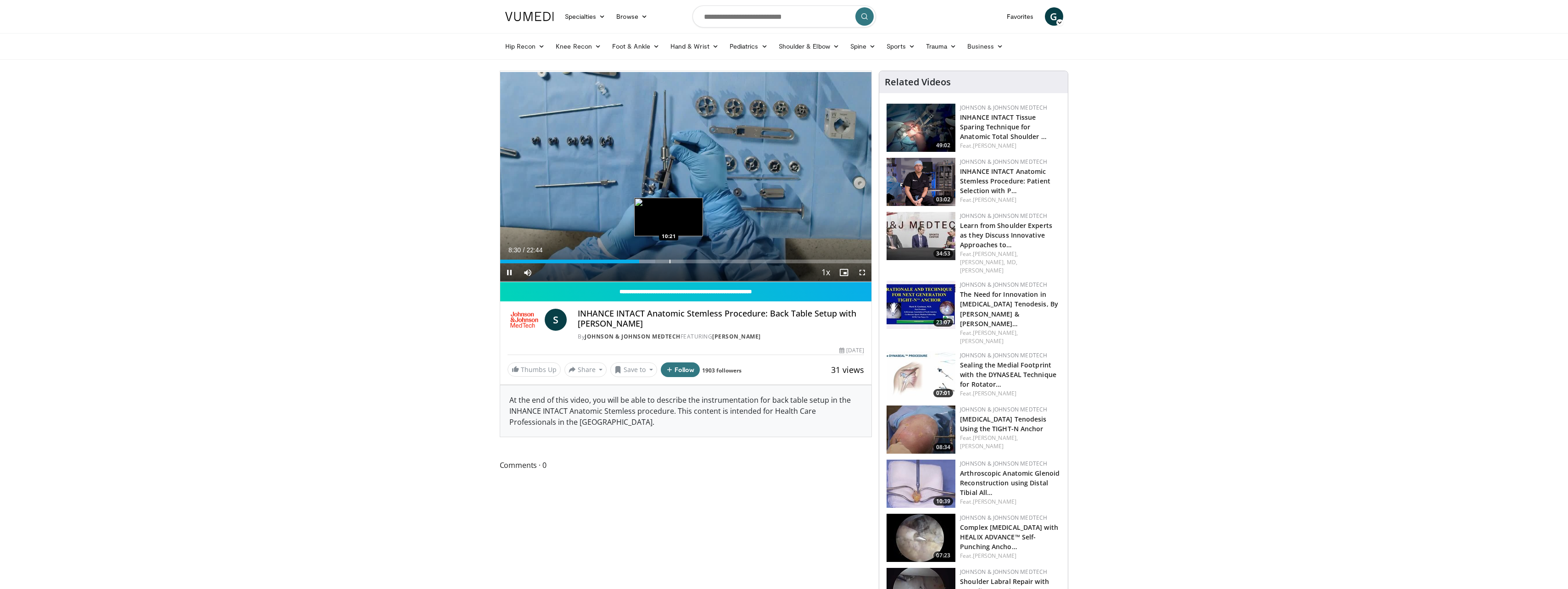
click at [668, 260] on div "Loaded : 41.82% 08:30 10:21" at bounding box center [686, 262] width 372 height 4
click at [707, 260] on div "Loaded : 0.00% 10:22 12:36" at bounding box center [686, 262] width 372 height 4
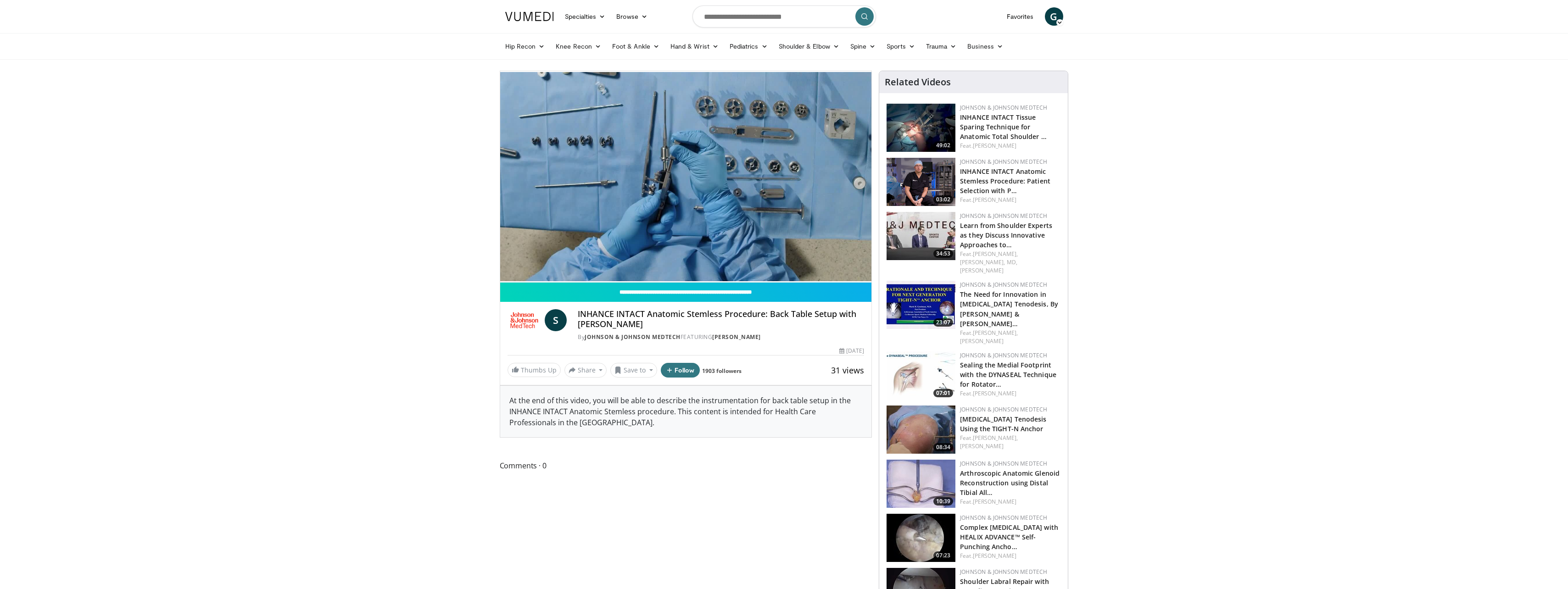
drag, startPoint x: 405, startPoint y: 108, endPoint x: 380, endPoint y: 31, distance: 81.0
